Goal: Task Accomplishment & Management: Use online tool/utility

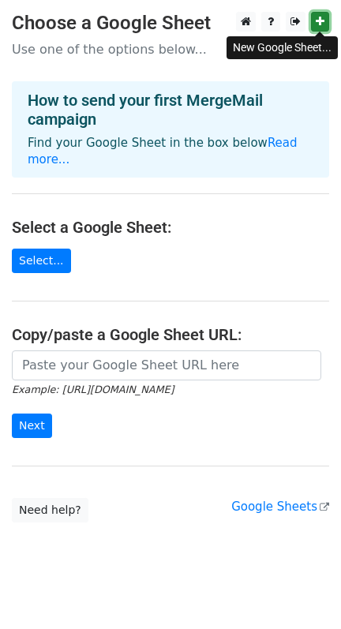
click at [316, 21] on icon at bounding box center [320, 21] width 9 height 11
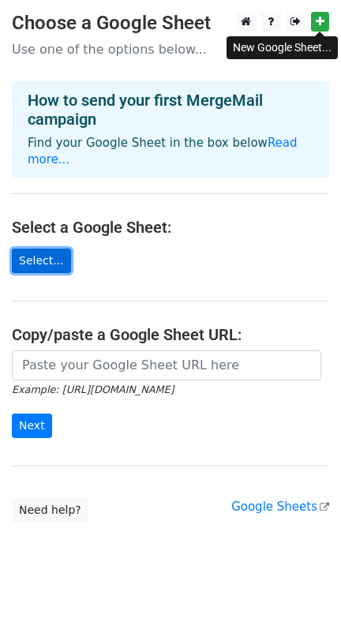
click at [24, 252] on link "Select..." at bounding box center [41, 260] width 59 height 24
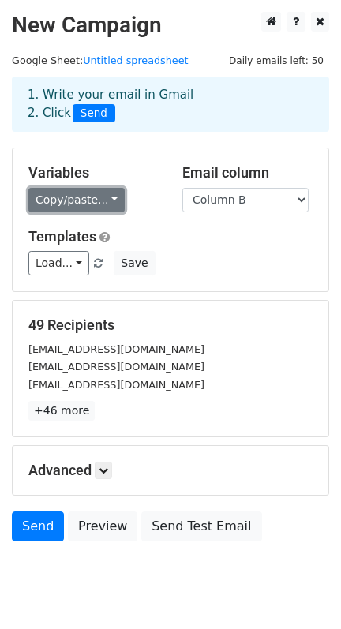
click at [108, 200] on link "Copy/paste..." at bounding box center [76, 200] width 96 height 24
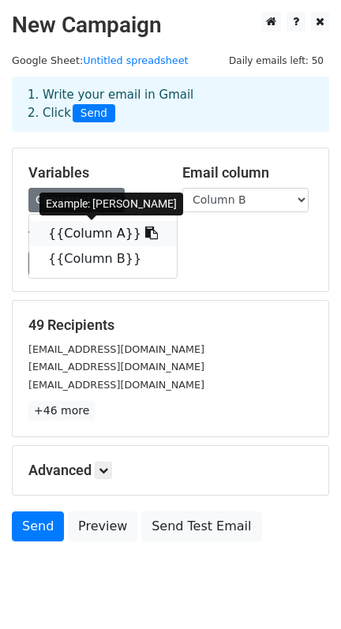
click at [145, 230] on icon at bounding box center [151, 232] width 13 height 13
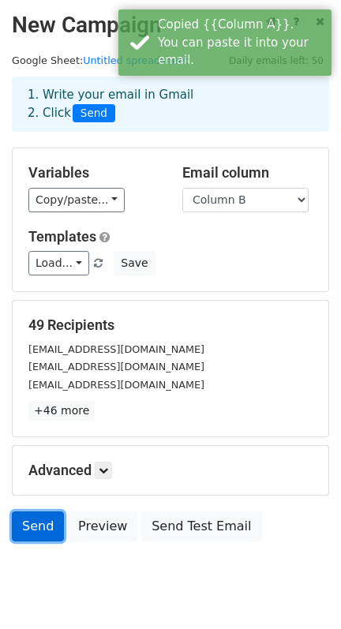
click at [35, 519] on link "Send" at bounding box center [38, 526] width 52 height 30
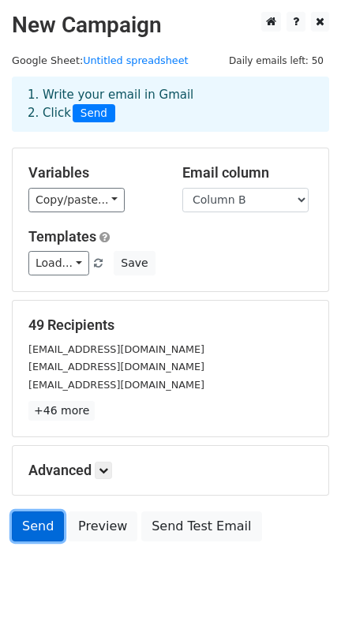
click at [21, 521] on link "Send" at bounding box center [38, 526] width 52 height 30
